Goal: Check status: Check status

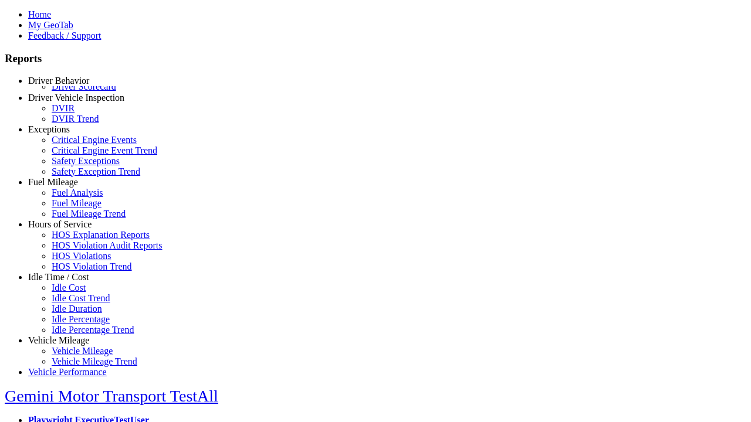
scroll to position [1, 0]
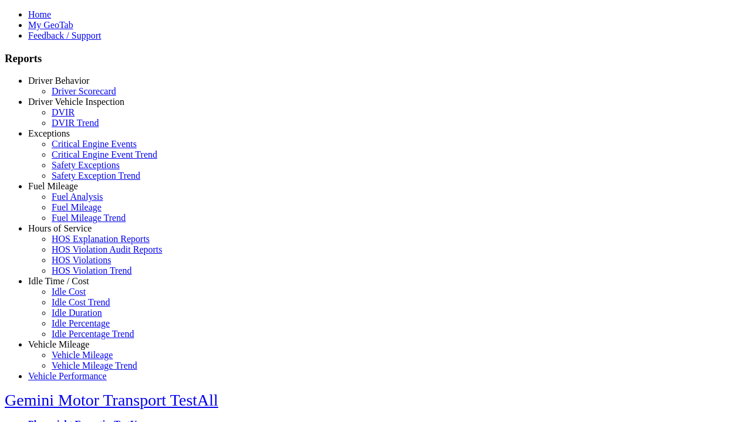
click at [76, 96] on link "Driver Scorecard" at bounding box center [84, 91] width 65 height 10
